Goal: Task Accomplishment & Management: Complete application form

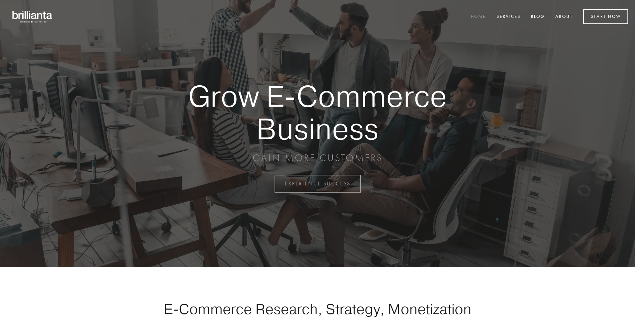
scroll to position [1802, 0]
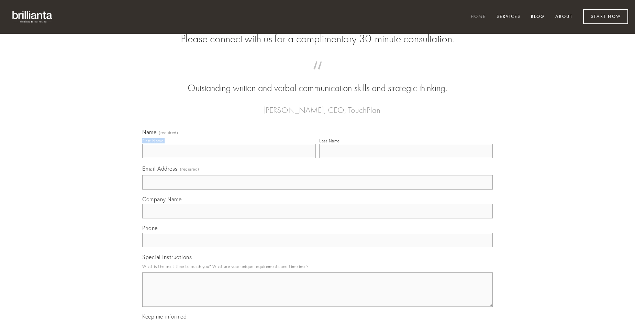
type input "[PERSON_NAME] V"
click at [406, 158] on input "Last Name" at bounding box center [406, 151] width 174 height 14
type input "[PERSON_NAME] V"
click at [318, 189] on input "Email Address (required)" at bounding box center [317, 182] width 351 height 14
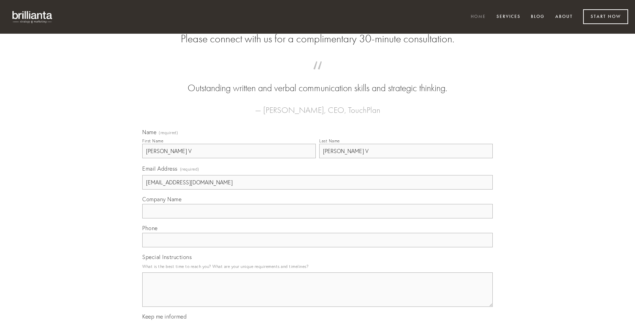
type input "[EMAIL_ADDRESS][DOMAIN_NAME]"
click at [318, 218] on input "Company Name" at bounding box center [317, 211] width 351 height 14
type input "[MEDICAL_DATA]"
click at [318, 247] on input "text" at bounding box center [317, 240] width 351 height 14
click at [318, 296] on textarea "Special Instructions" at bounding box center [317, 289] width 351 height 34
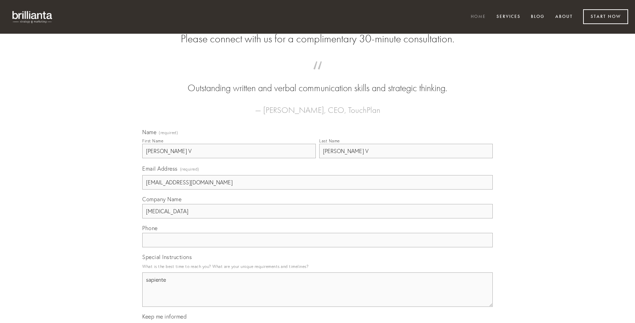
type textarea "sapiente"
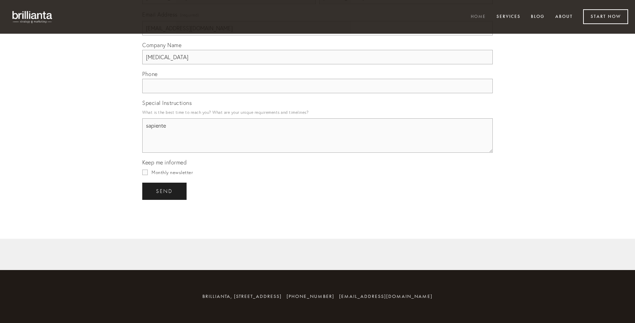
click at [165, 191] on span "send" at bounding box center [164, 191] width 17 height 6
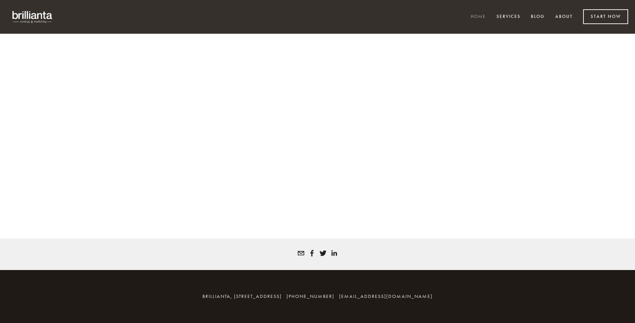
scroll to position [1793, 0]
